Goal: Task Accomplishment & Management: Use online tool/utility

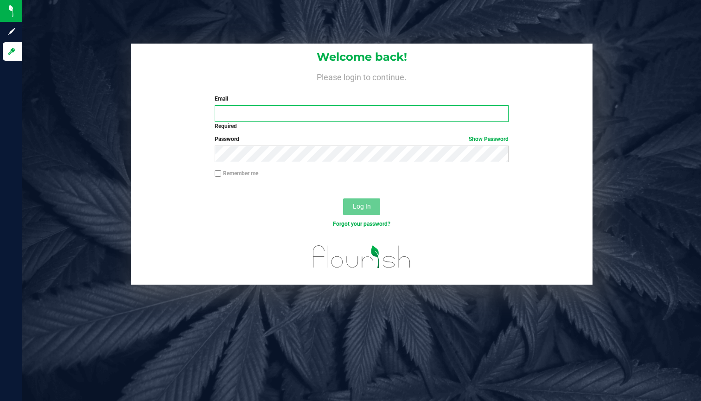
type input "ben@eastbranchoutfitters.com"
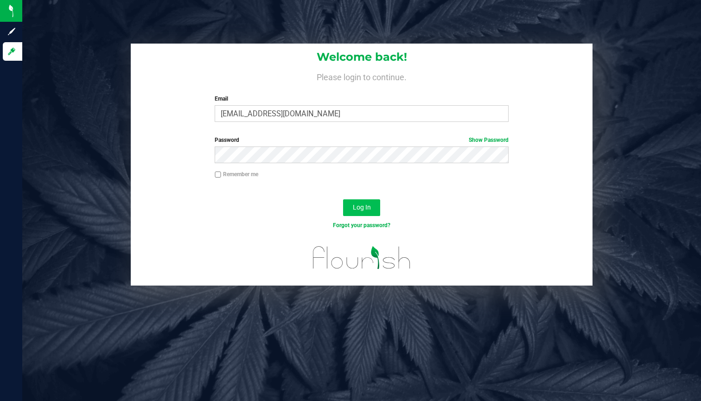
click at [368, 204] on span "Log In" at bounding box center [362, 206] width 18 height 7
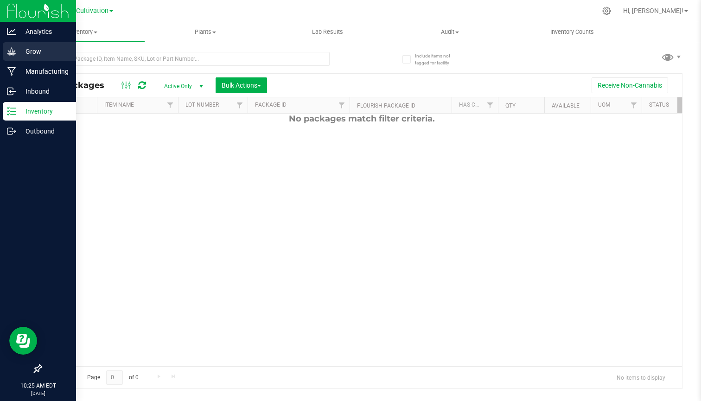
click at [38, 52] on p "Grow" at bounding box center [44, 51] width 56 height 11
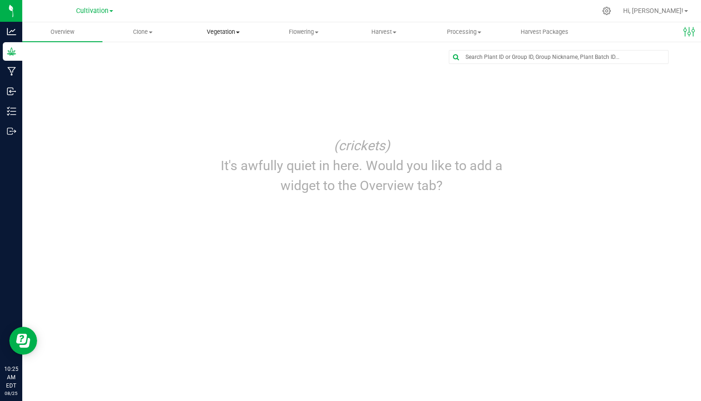
click at [230, 32] on span "Vegetation" at bounding box center [223, 32] width 79 height 8
click at [220, 57] on span "Veg groups" at bounding box center [212, 56] width 59 height 8
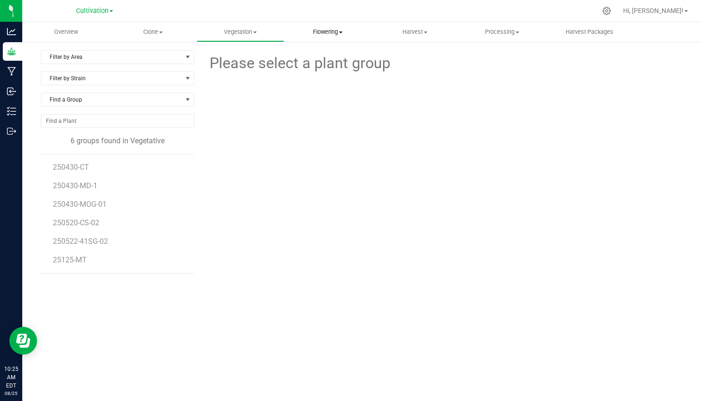
click at [330, 32] on span "Flowering" at bounding box center [328, 32] width 86 height 8
click at [329, 64] on span "Flowering groups" at bounding box center [322, 67] width 77 height 8
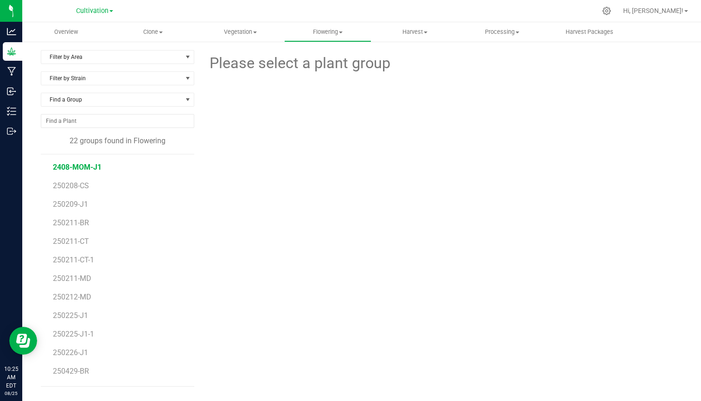
click at [73, 167] on span "2408-MOM-J1" at bounding box center [77, 167] width 49 height 9
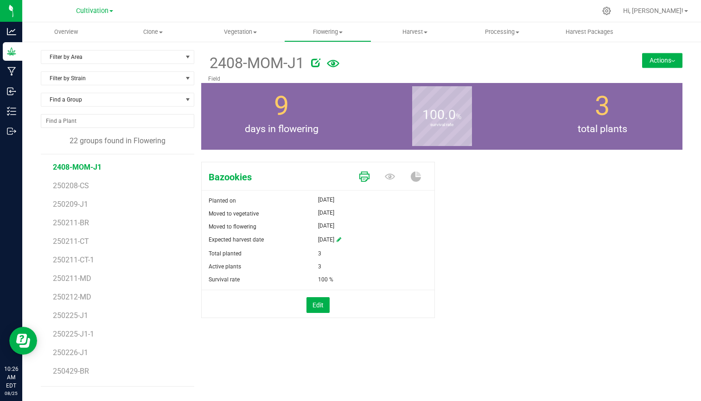
click at [364, 176] on icon at bounding box center [364, 176] width 10 height 10
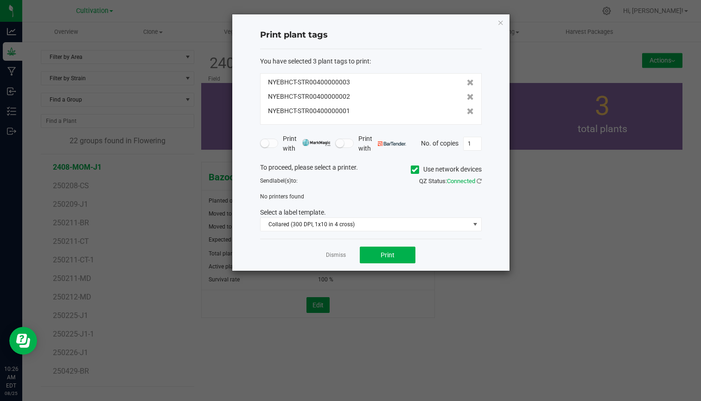
click at [419, 169] on label "Use network devices" at bounding box center [446, 170] width 71 height 10
click at [0, 0] on input "Use network devices" at bounding box center [0, 0] width 0 height 0
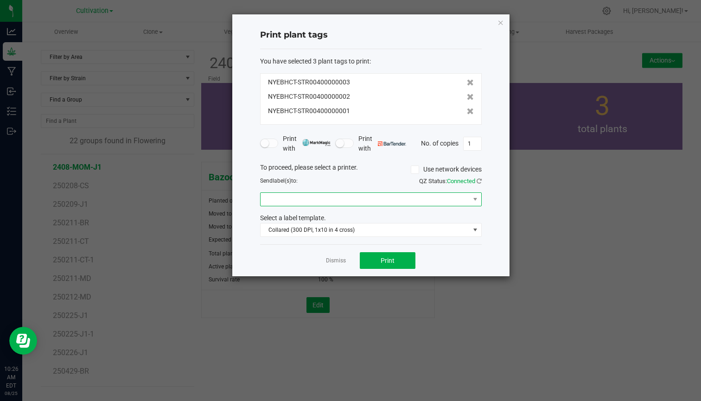
click at [429, 199] on span at bounding box center [364, 199] width 209 height 13
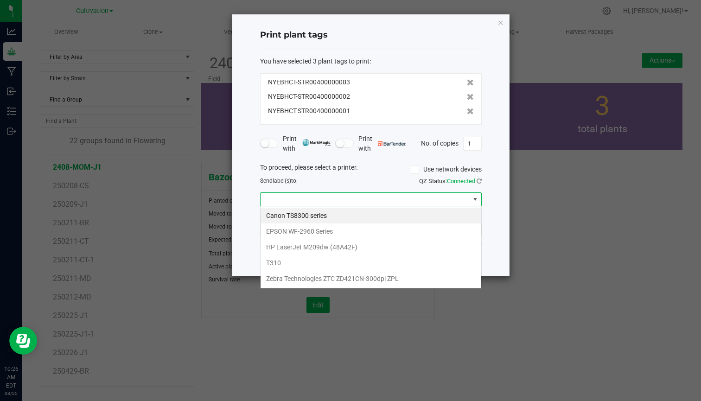
scroll to position [14, 222]
click at [303, 279] on ZPL "Zebra Technologies ZTC ZD421CN-300dpi ZPL" at bounding box center [370, 279] width 221 height 16
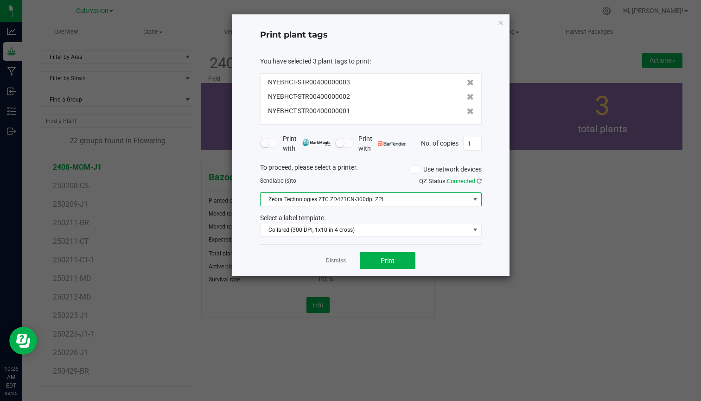
click at [419, 213] on div "Select a label template." at bounding box center [370, 218] width 235 height 10
drag, startPoint x: 389, startPoint y: 260, endPoint x: 397, endPoint y: 259, distance: 8.5
click at [485, 260] on div "Print plant tags You have selected 3 plant tags to print : NYEBHCT-STR004000000…" at bounding box center [370, 145] width 277 height 262
click at [397, 261] on button "Print" at bounding box center [388, 260] width 56 height 17
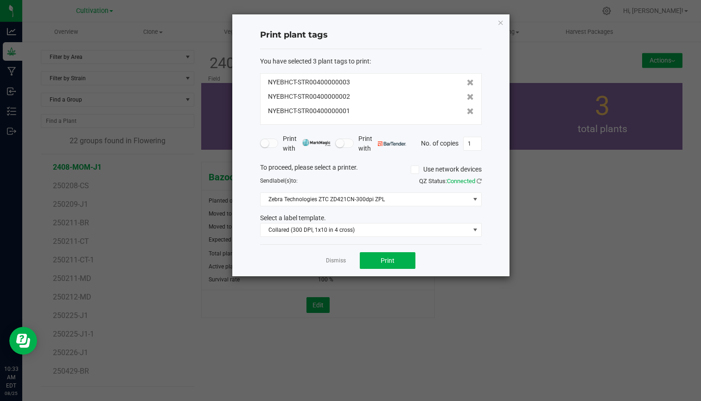
click at [394, 339] on ngb-modal-window "Print plant tags You have selected 3 plant tags to print : NYEBHCT-STR004000000…" at bounding box center [354, 200] width 708 height 401
click at [386, 255] on button "Print" at bounding box center [388, 260] width 56 height 17
click at [389, 260] on span "Print" at bounding box center [388, 260] width 14 height 7
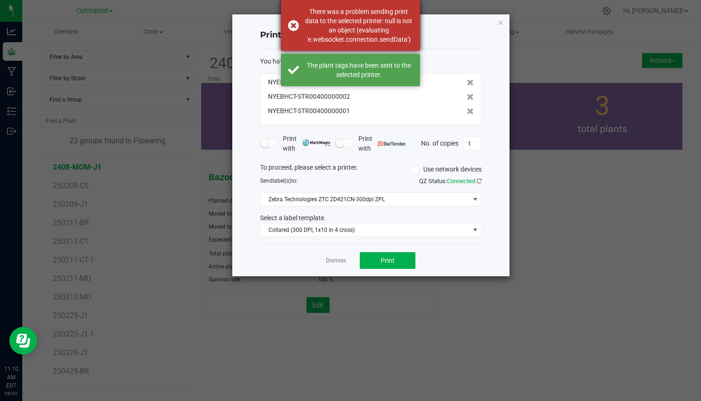
click at [292, 25] on div "There was a problem sending print data to the selected printer: null is not an …" at bounding box center [350, 25] width 139 height 51
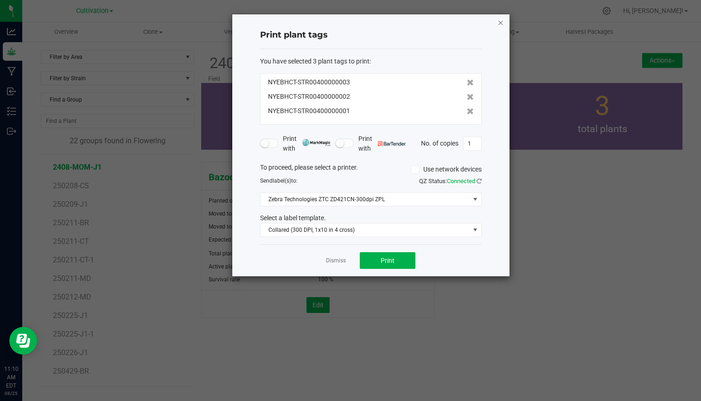
click at [499, 22] on icon "button" at bounding box center [500, 22] width 6 height 11
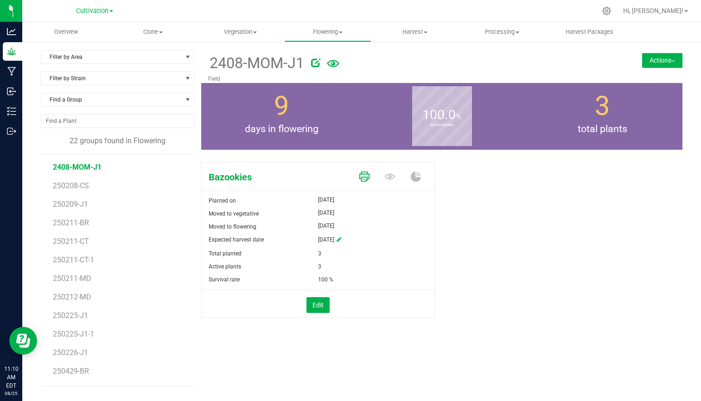
click at [364, 170] on link at bounding box center [364, 177] width 10 height 16
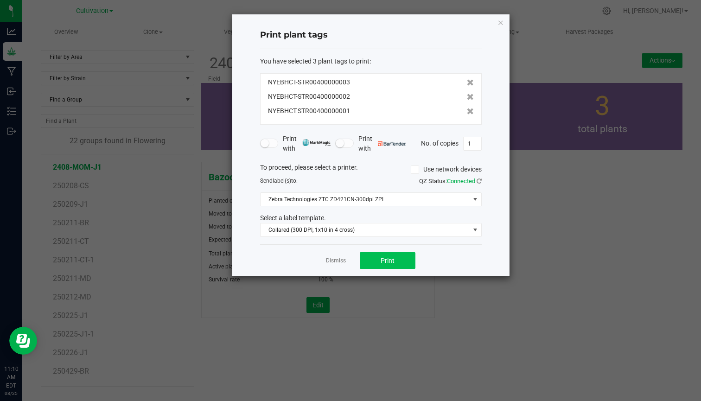
click at [389, 255] on button "Print" at bounding box center [388, 260] width 56 height 17
click at [385, 261] on span "Print" at bounding box center [388, 260] width 14 height 7
click at [491, 379] on ngb-modal-window "Print plant tags You have selected 3 plant tags to print : NYEBHCT-STR004000000…" at bounding box center [354, 200] width 708 height 401
click at [375, 260] on button "Print" at bounding box center [388, 260] width 56 height 17
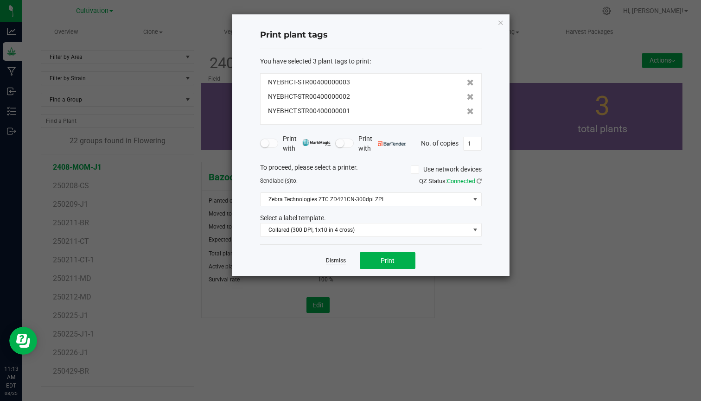
click at [337, 261] on link "Dismiss" at bounding box center [336, 261] width 20 height 8
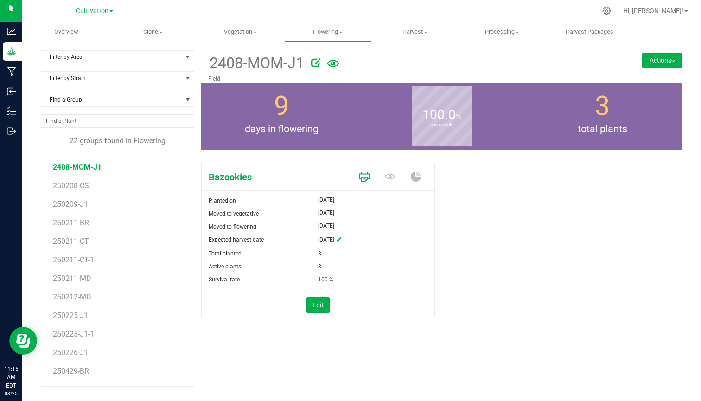
click at [367, 178] on icon at bounding box center [364, 176] width 10 height 10
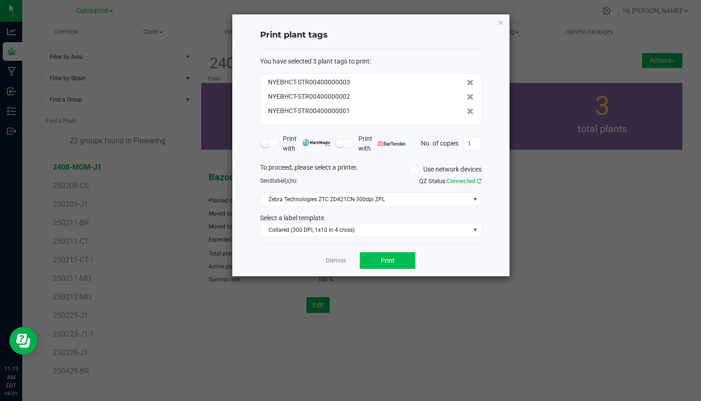
click at [388, 262] on span "Print" at bounding box center [388, 260] width 14 height 7
click at [339, 261] on link "Dismiss" at bounding box center [336, 261] width 20 height 8
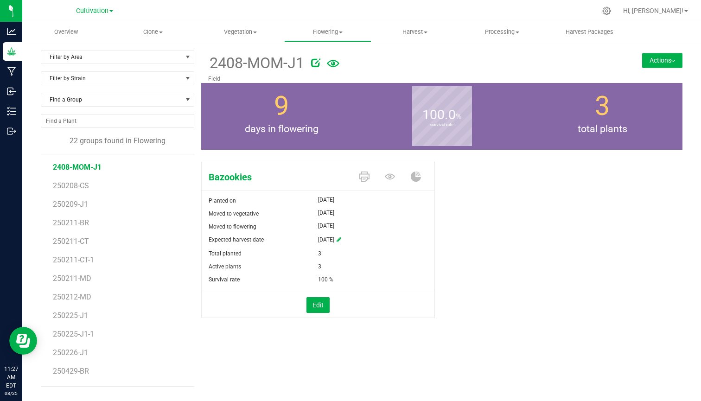
click at [109, 8] on link "Cultivation" at bounding box center [94, 10] width 37 height 9
click at [62, 44] on link "Distribution" at bounding box center [94, 45] width 135 height 13
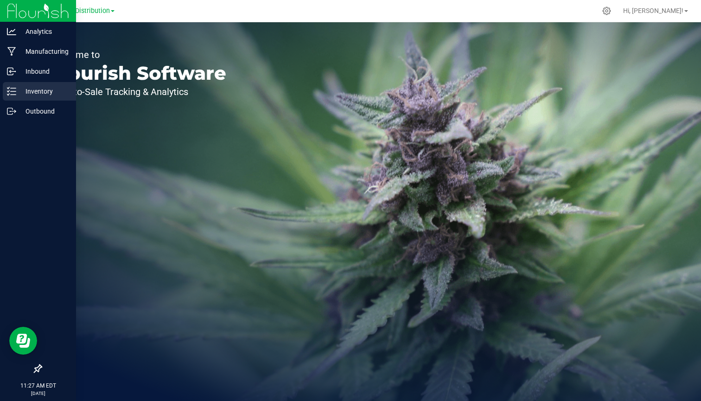
click at [32, 90] on p "Inventory" at bounding box center [44, 91] width 56 height 11
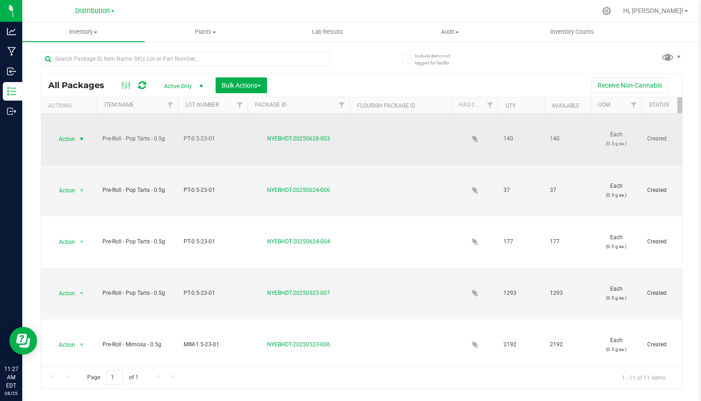
click at [81, 138] on span "select" at bounding box center [81, 138] width 7 height 7
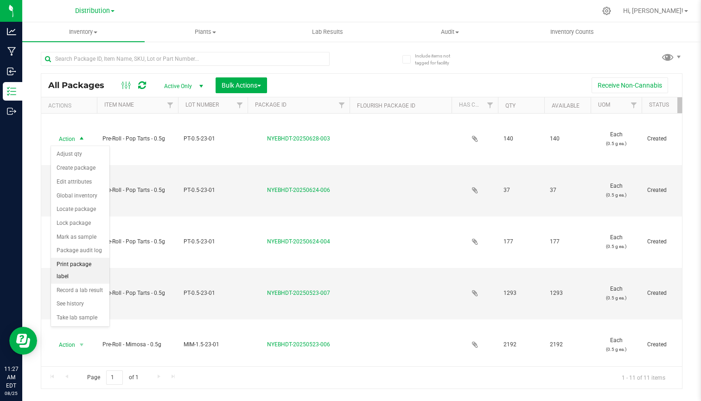
click at [72, 258] on li "Print package label" at bounding box center [80, 270] width 58 height 25
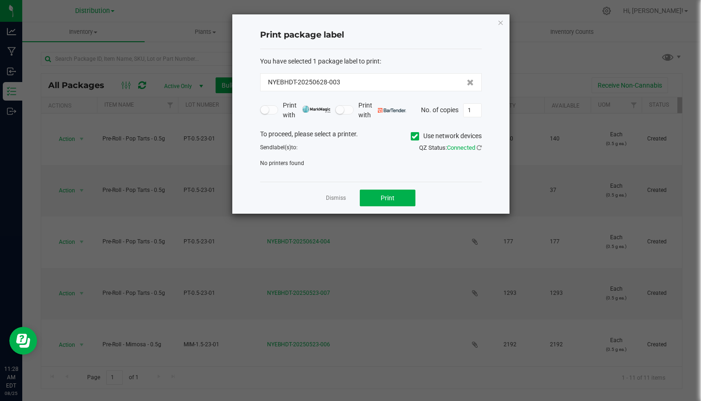
click at [412, 136] on icon at bounding box center [415, 136] width 6 height 0
click at [0, 0] on input "Use network devices" at bounding box center [0, 0] width 0 height 0
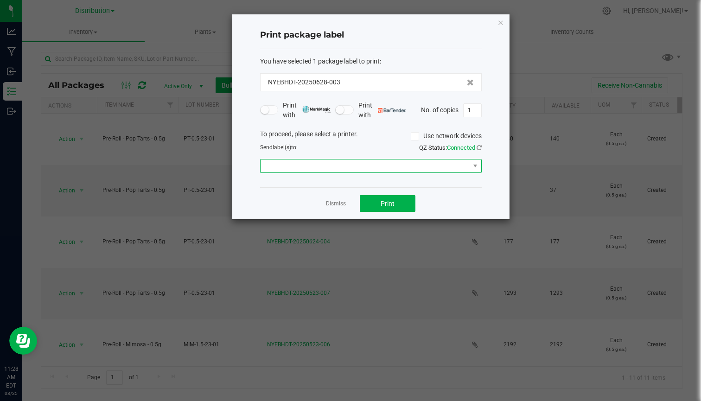
click at [368, 170] on span at bounding box center [364, 165] width 209 height 13
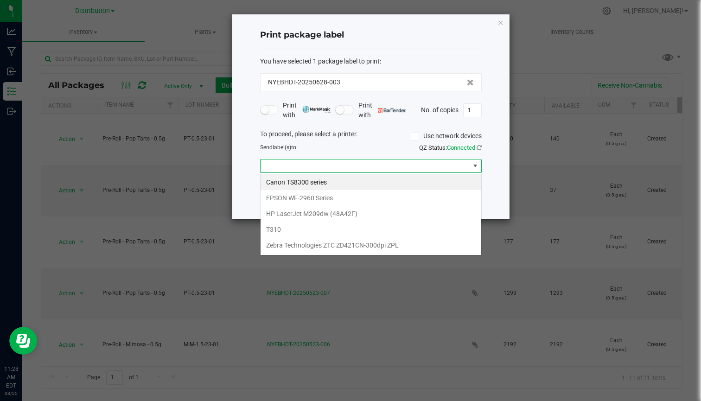
scroll to position [14, 222]
click at [314, 247] on ZPL "Zebra Technologies ZTC ZD421CN-300dpi ZPL" at bounding box center [370, 245] width 221 height 16
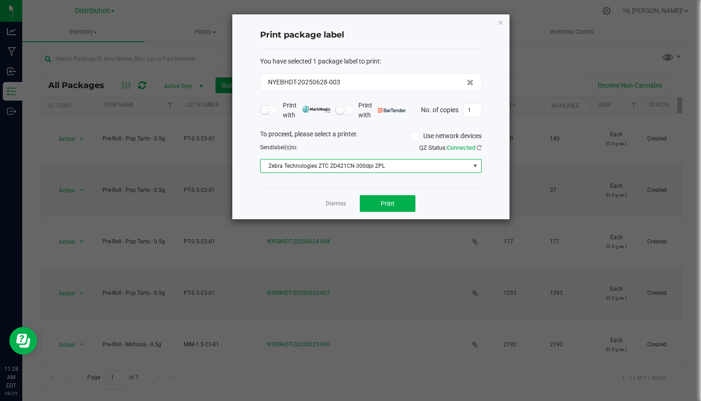
click at [462, 183] on div "You have selected 1 package label to print : NYEBHDT-20250628-003 Print with Pr…" at bounding box center [371, 118] width 222 height 139
click at [393, 202] on span "Print" at bounding box center [388, 203] width 14 height 7
